Goal: Information Seeking & Learning: Learn about a topic

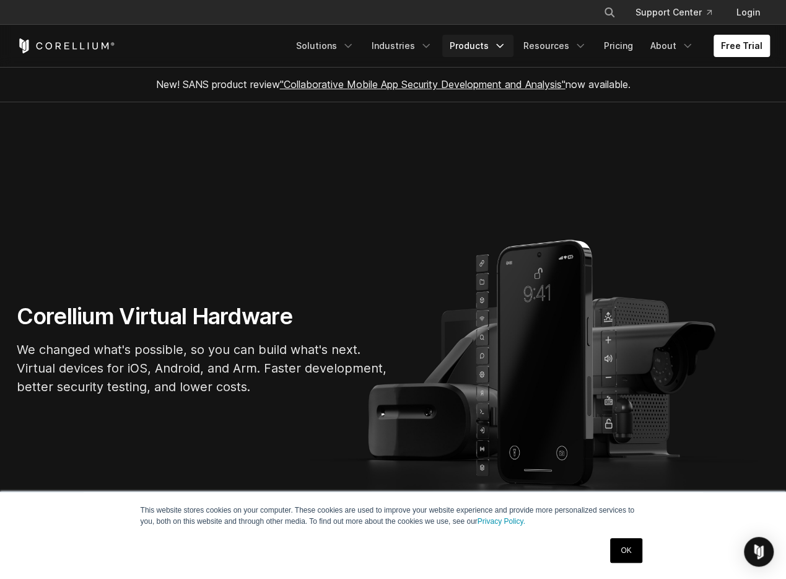
click at [461, 53] on link "Products" at bounding box center [478, 46] width 71 height 22
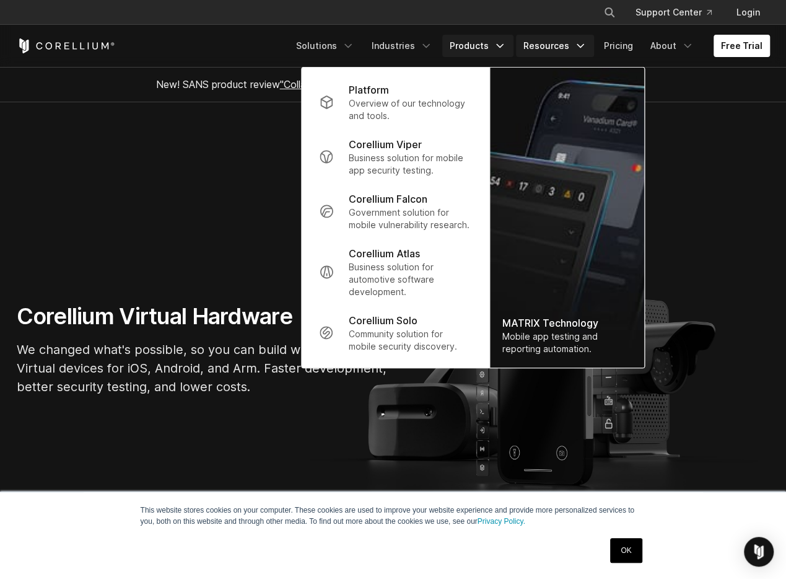
click at [562, 39] on link "Resources" at bounding box center [555, 46] width 78 height 22
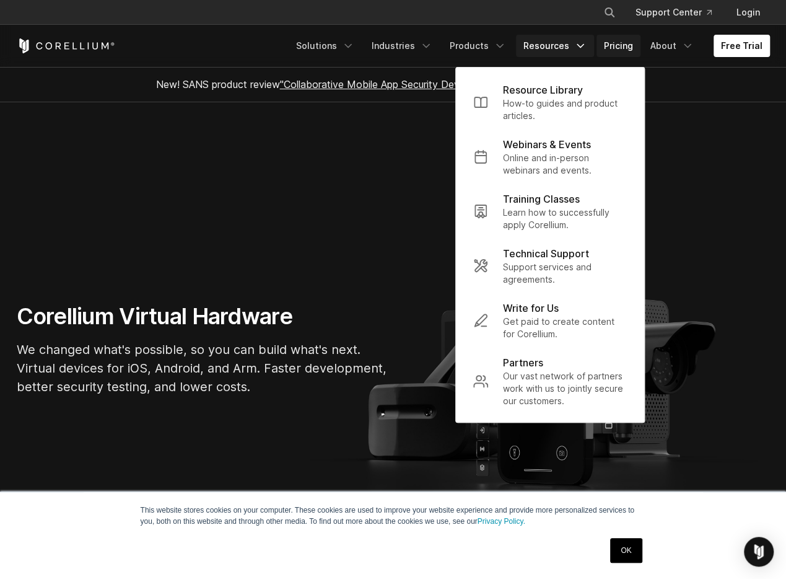
click at [631, 46] on link "Pricing" at bounding box center [619, 46] width 44 height 22
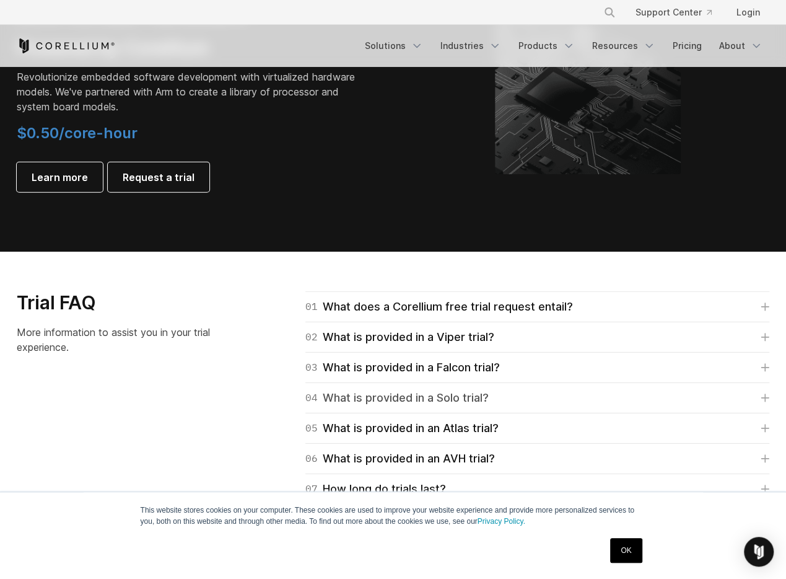
scroll to position [1797, 0]
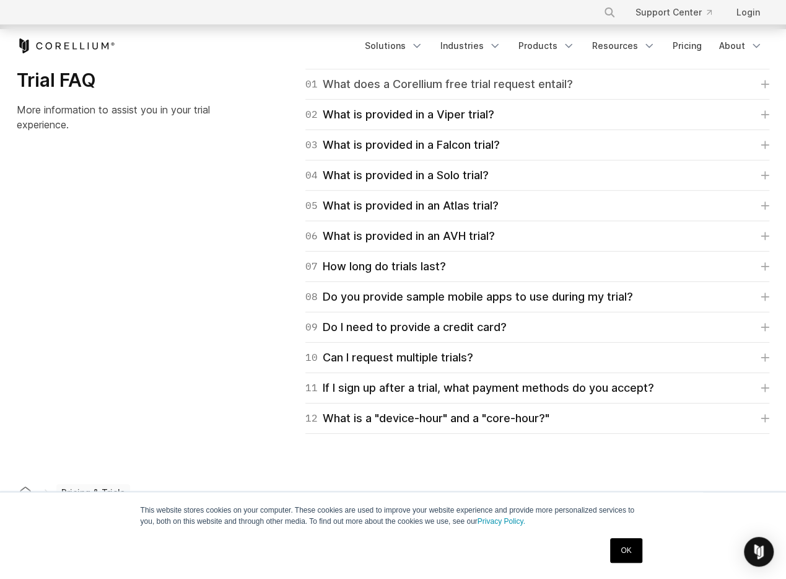
click at [508, 90] on div "01 What does a Corellium free trial request entail?" at bounding box center [440, 84] width 268 height 17
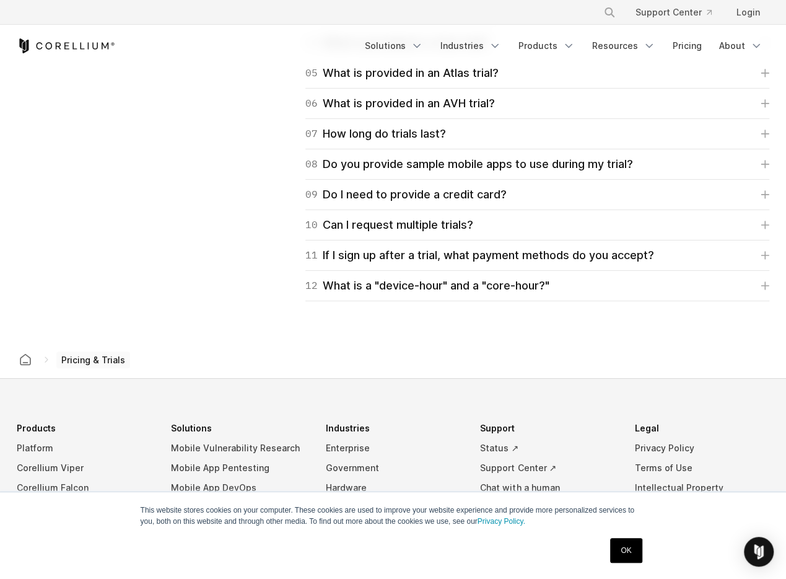
scroll to position [2045, 0]
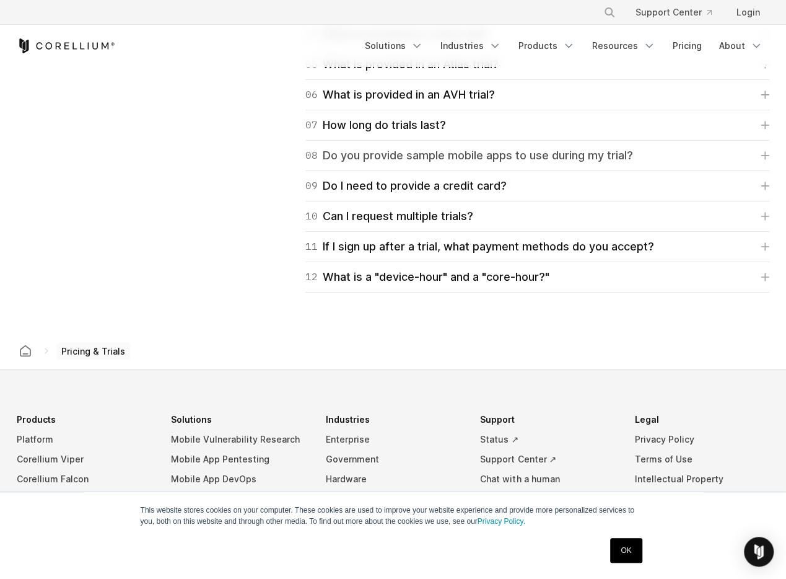
click at [514, 152] on div "08 Do you provide sample mobile apps to use during my trial?" at bounding box center [470, 155] width 328 height 17
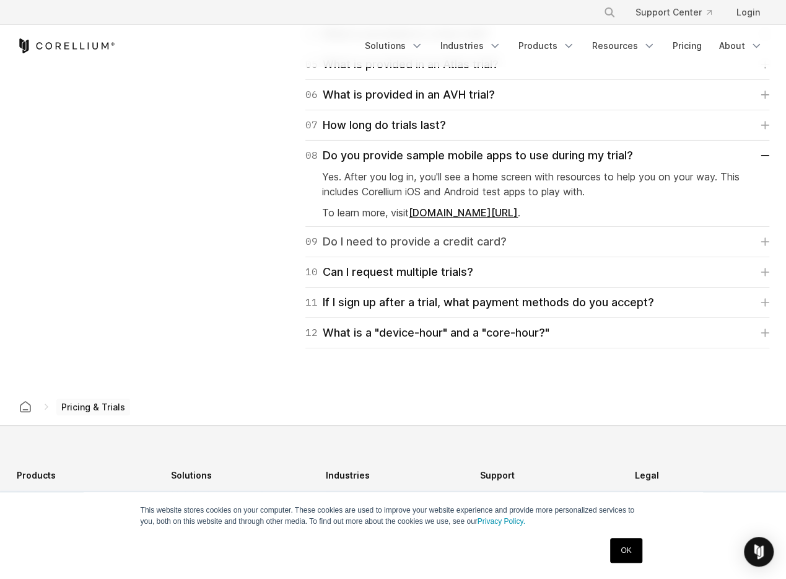
click at [483, 234] on div "09 Do I need to provide a credit card?" at bounding box center [406, 241] width 201 height 17
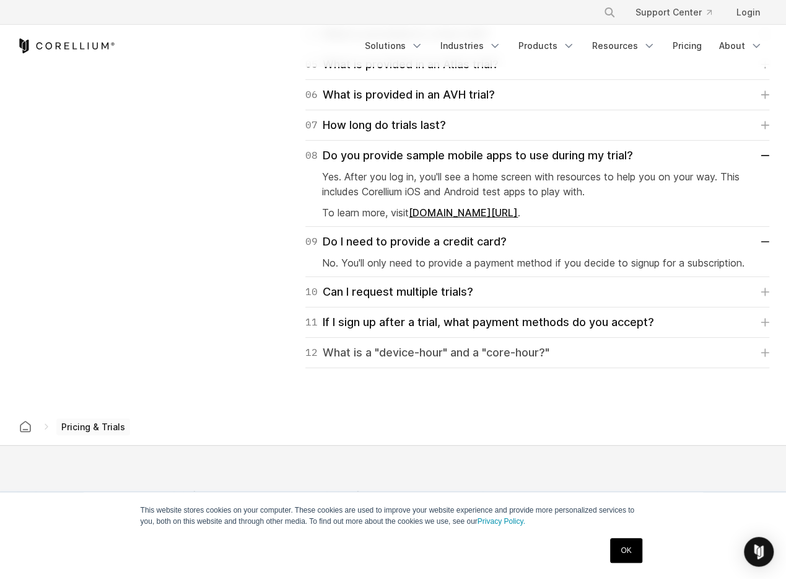
click at [576, 355] on link "12 What is a "device-hour" and a "core-hour?"" at bounding box center [538, 352] width 464 height 17
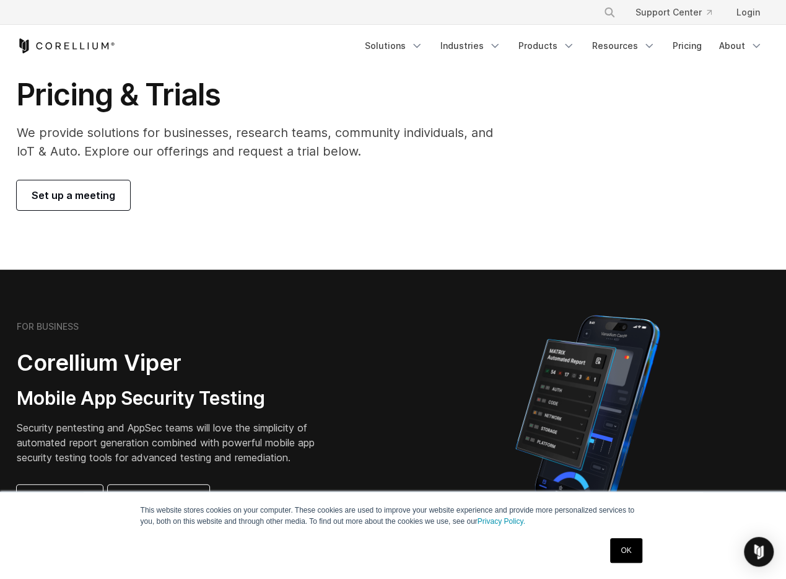
scroll to position [0, 0]
